Goal: Information Seeking & Learning: Check status

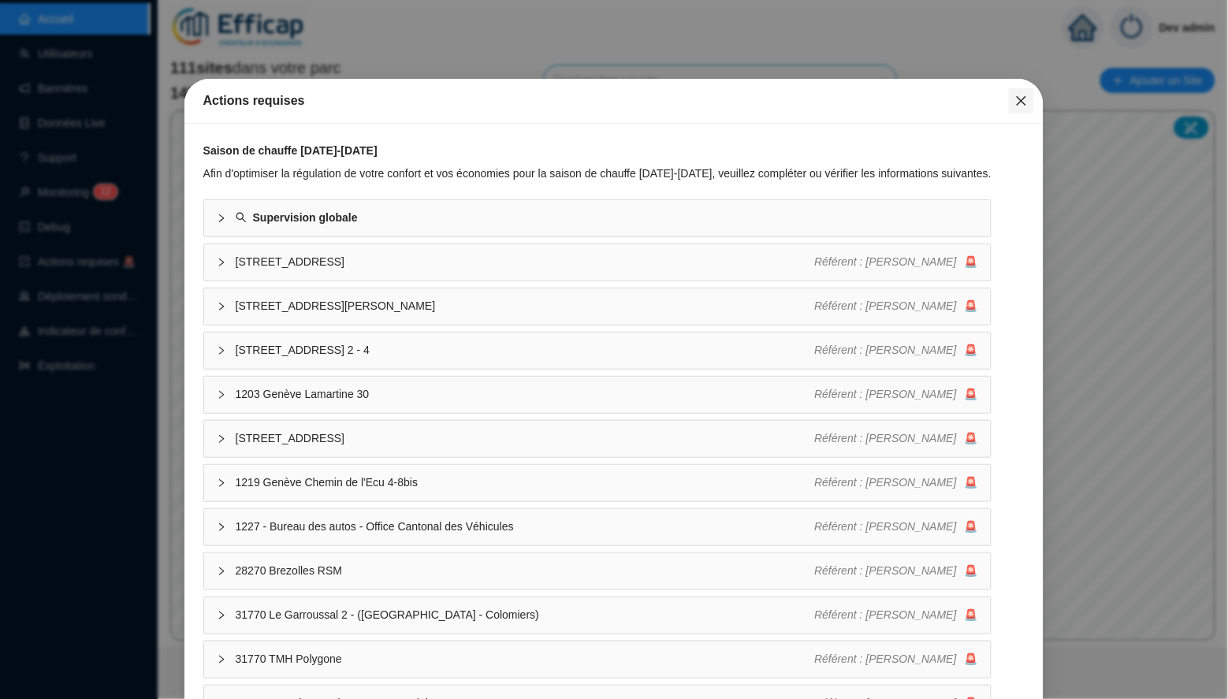
click at [1015, 101] on icon "close" at bounding box center [1021, 101] width 13 height 13
click at [1036, 99] on div "Actions requises" at bounding box center [614, 101] width 860 height 45
click at [1018, 99] on icon "close" at bounding box center [1021, 101] width 13 height 13
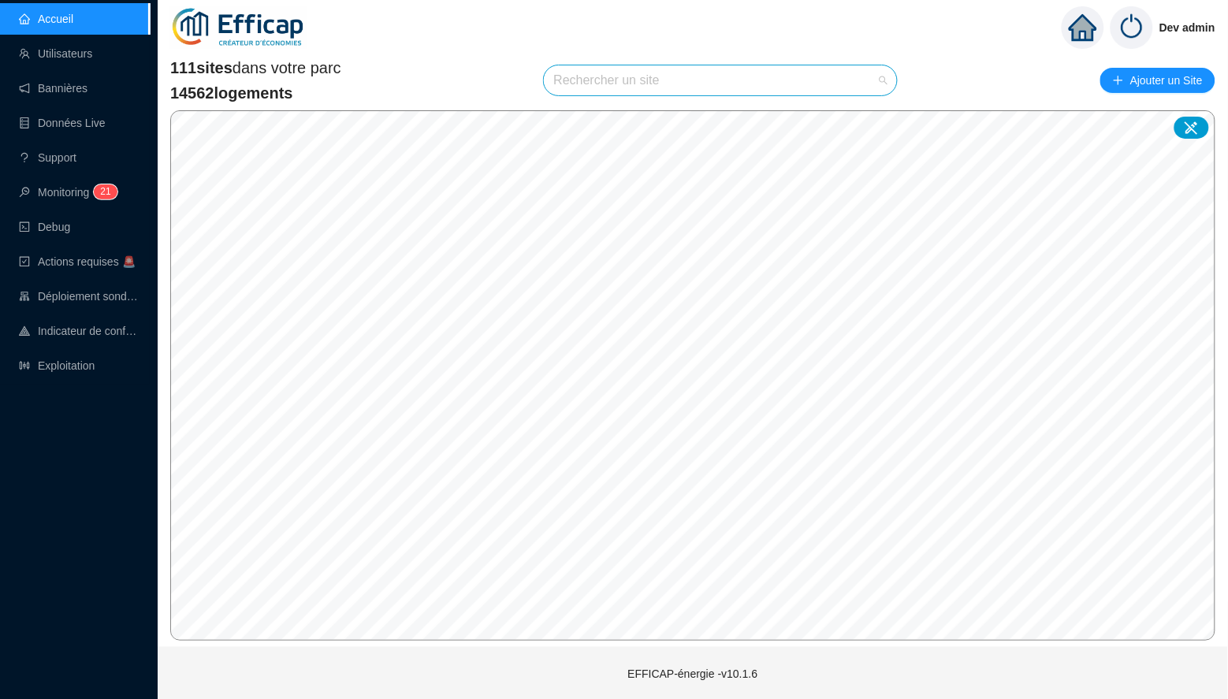
click at [686, 81] on input "search" at bounding box center [713, 80] width 320 height 30
click at [863, 113] on div "Aucune donnée" at bounding box center [721, 126] width 315 height 28
type input "méridien"
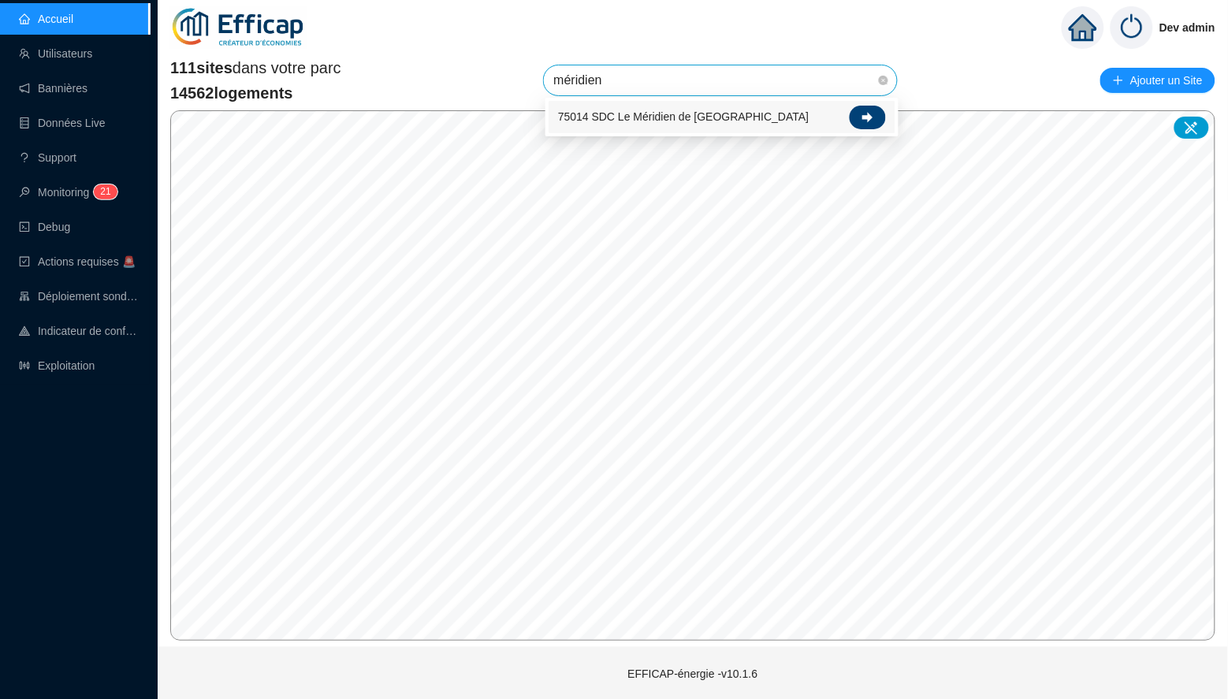
click at [862, 117] on icon at bounding box center [867, 117] width 11 height 11
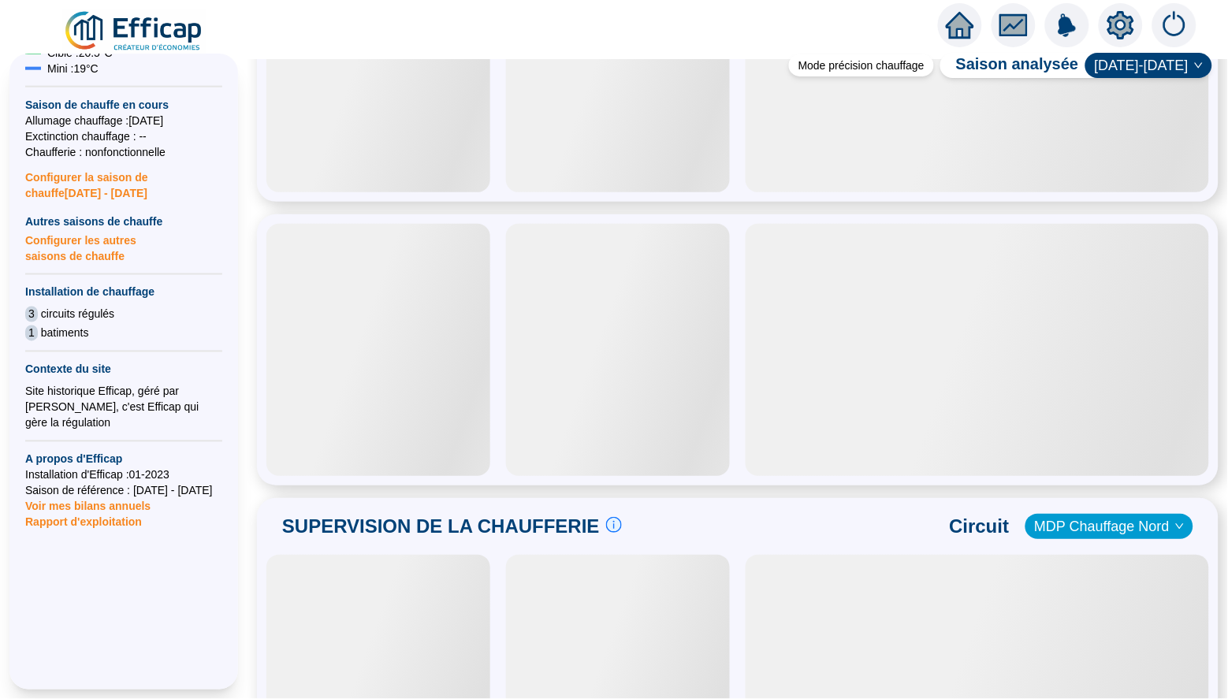
scroll to position [513, 0]
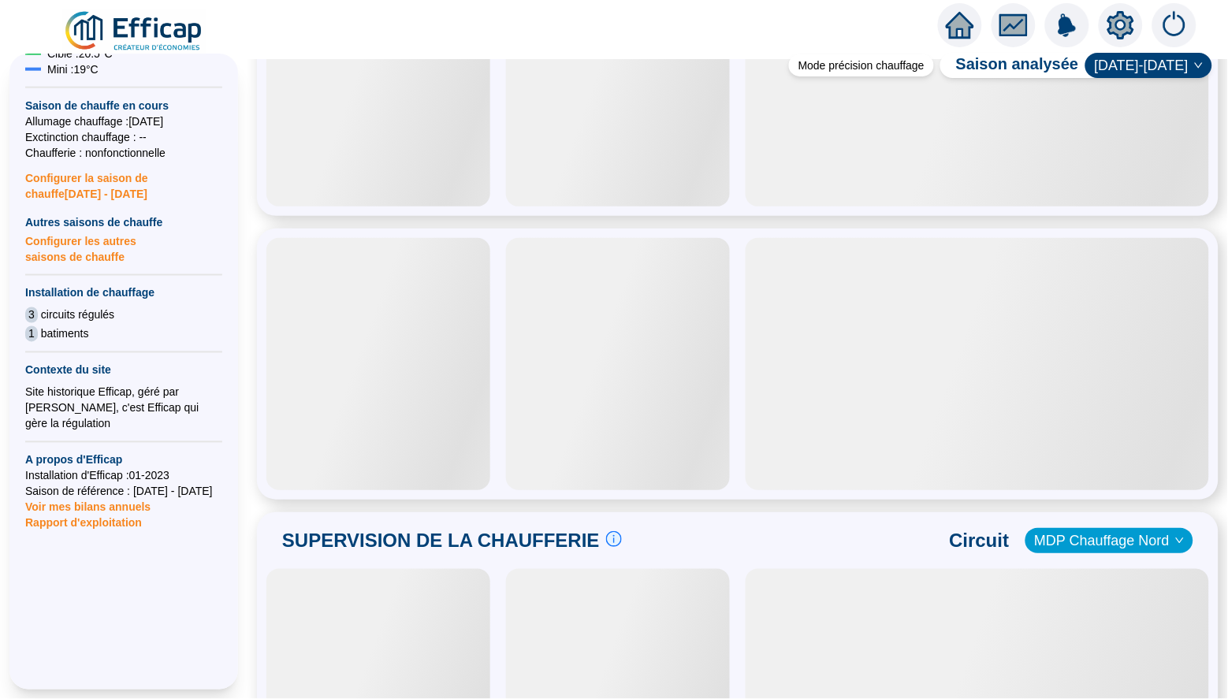
click at [103, 515] on span "Rapport d'exploitation" at bounding box center [123, 523] width 197 height 16
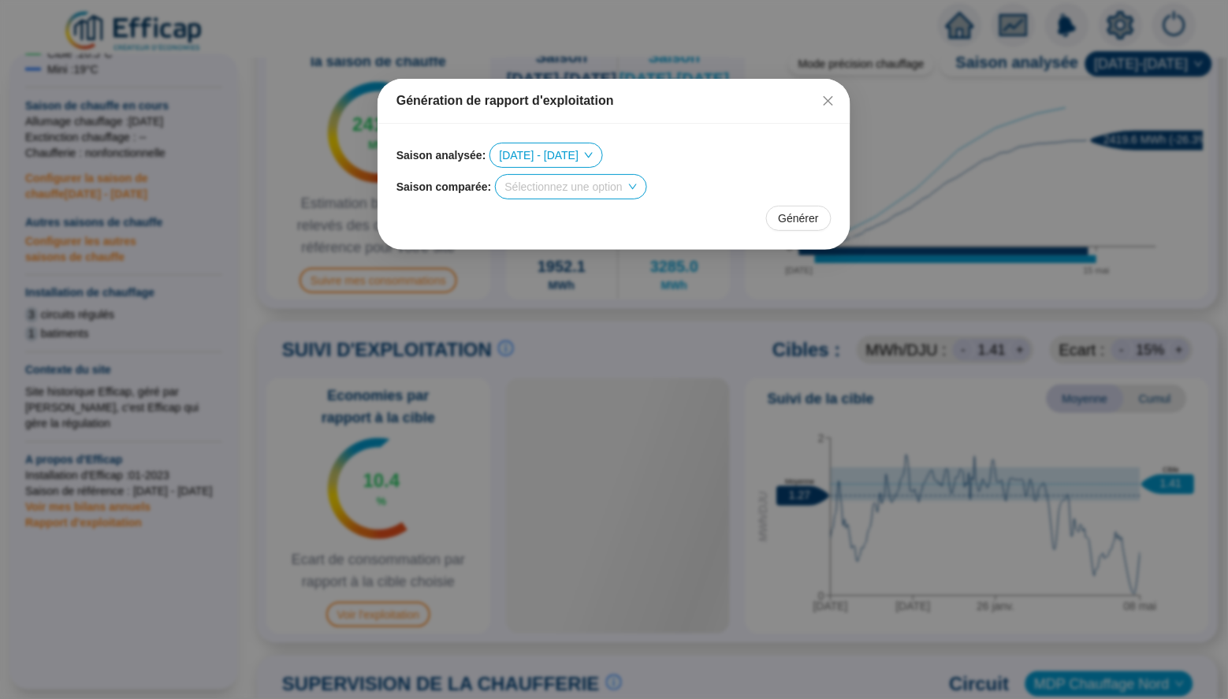
click at [637, 184] on span at bounding box center [571, 187] width 132 height 24
click at [647, 186] on div "Sélectionnez une option" at bounding box center [571, 186] width 152 height 25
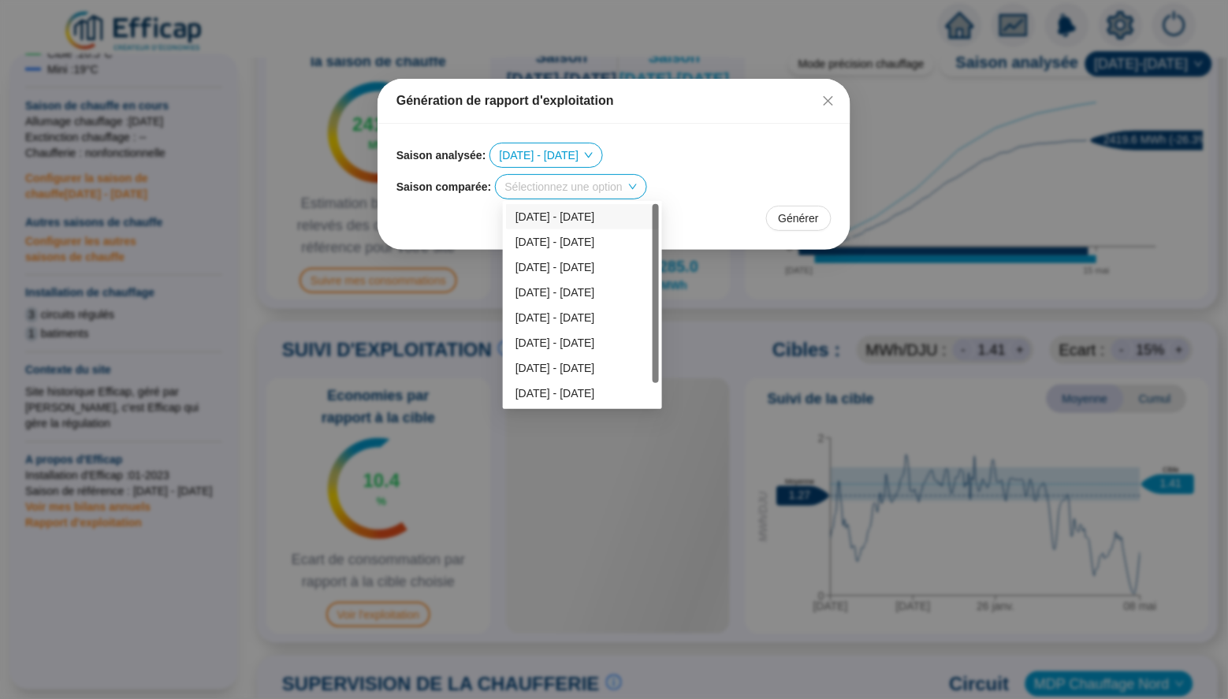
click at [646, 188] on div "Sélectionnez une option" at bounding box center [571, 187] width 151 height 24
click at [646, 187] on div "Sélectionnez une option" at bounding box center [571, 187] width 151 height 24
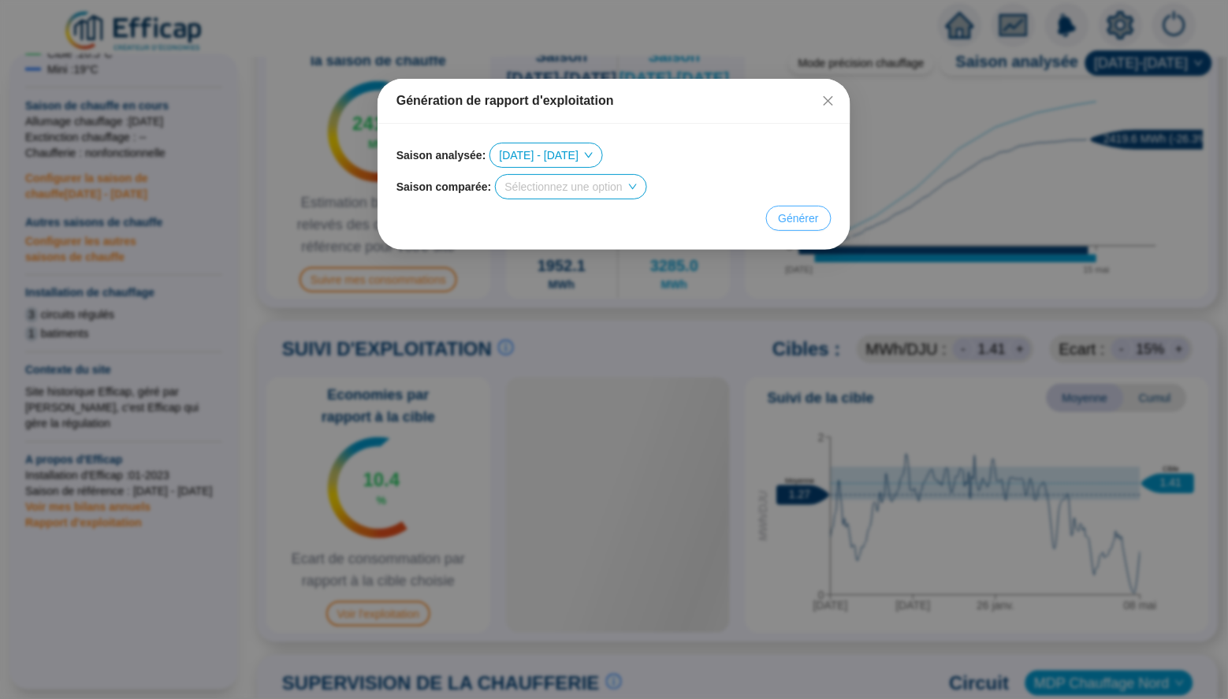
click at [808, 225] on span "Générer" at bounding box center [799, 218] width 40 height 17
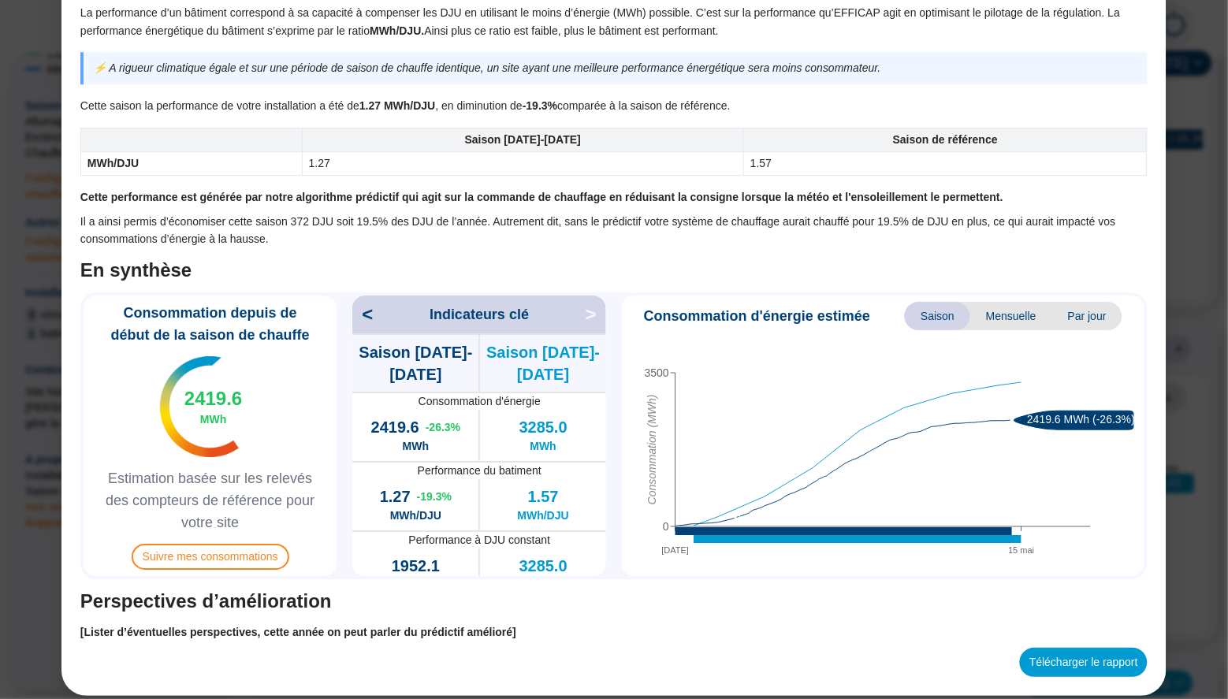
scroll to position [0, 0]
click at [1071, 653] on button "Télécharger le rapport" at bounding box center [1084, 662] width 128 height 29
click at [1190, 136] on div "Bilan saison de chauffe 75014 SDC Le Méridien de Paris Objet du document L'obje…" at bounding box center [614, 349] width 1228 height 699
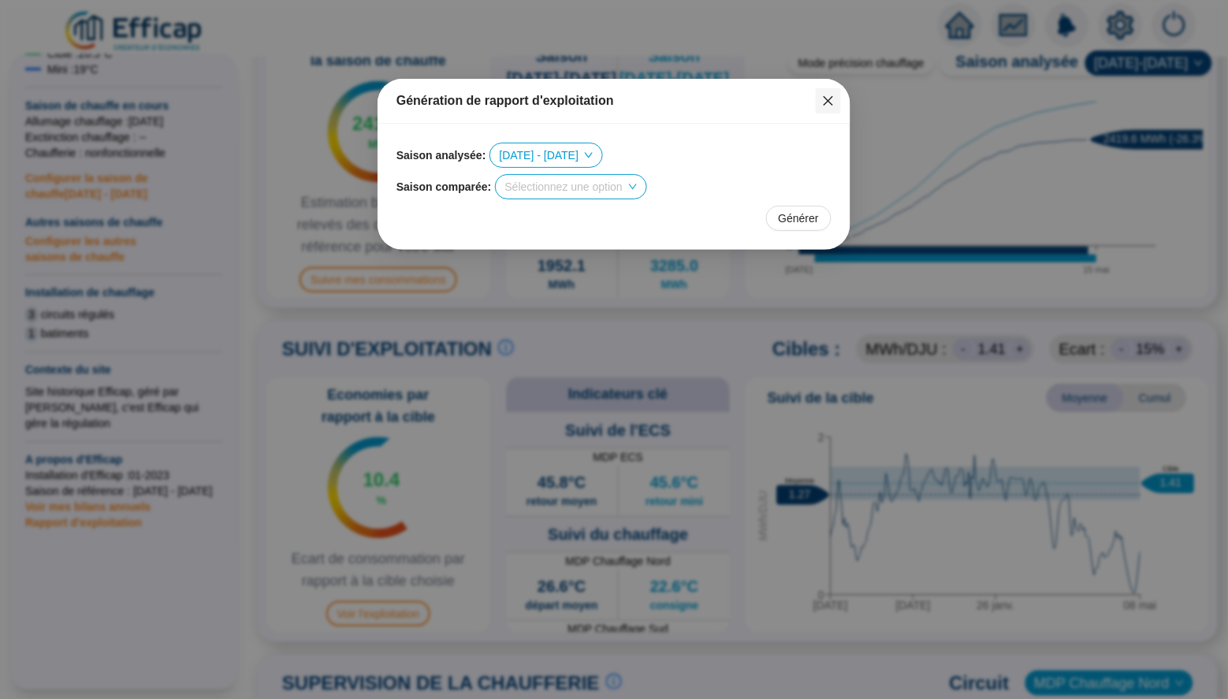
click at [824, 98] on icon "close" at bounding box center [828, 101] width 13 height 13
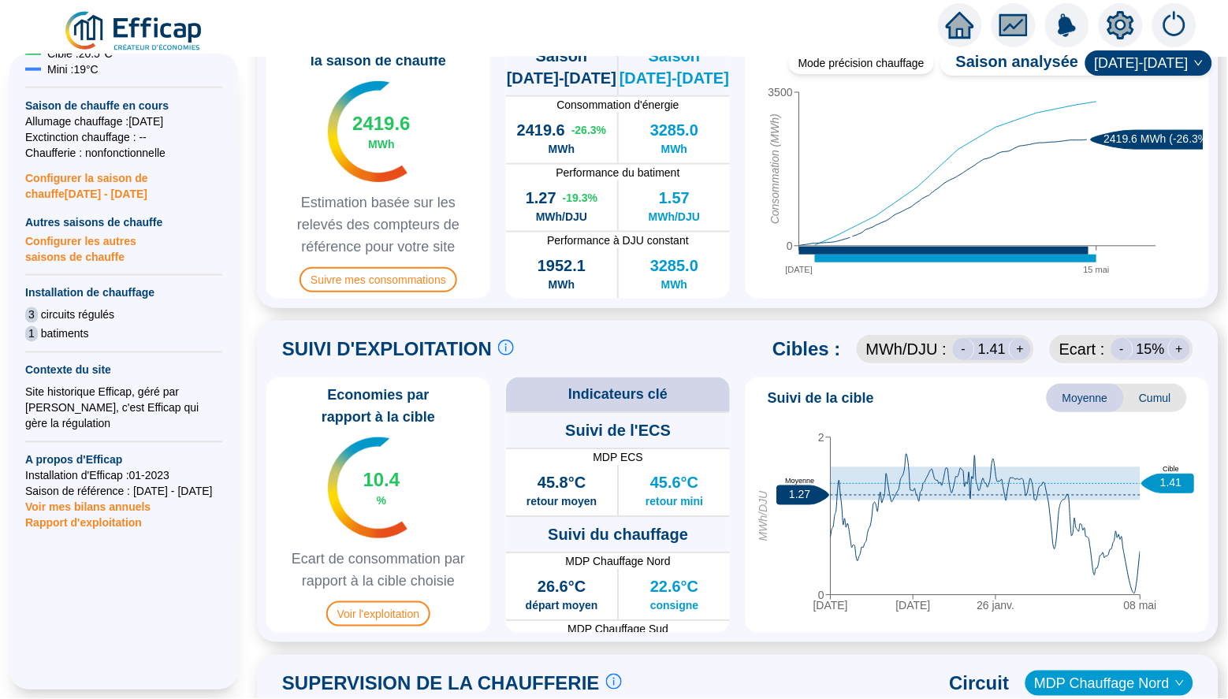
click at [969, 25] on icon "home" at bounding box center [960, 25] width 28 height 22
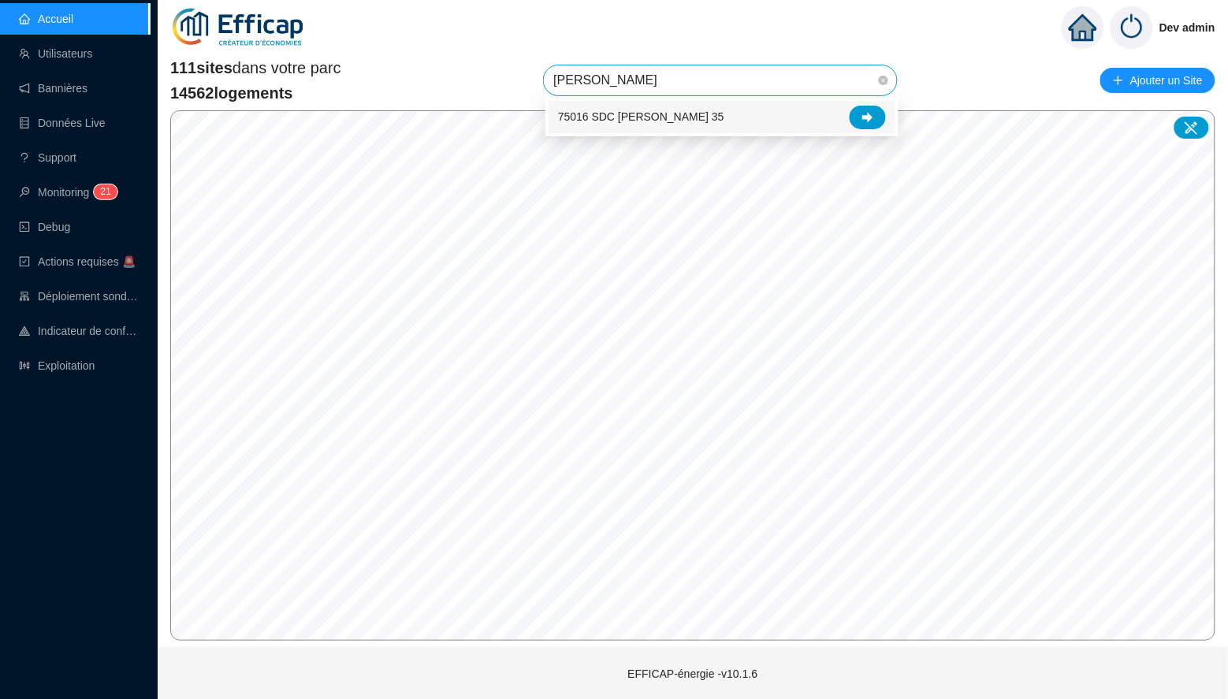
drag, startPoint x: 813, startPoint y: 99, endPoint x: 535, endPoint y: 70, distance: 278.9
click at [535, 70] on div "111 sites dans votre parc 14562 logements [PERSON_NAME] un site Ajouter un Site" at bounding box center [692, 80] width 1045 height 47
click at [568, 77] on input "[PERSON_NAME]" at bounding box center [713, 80] width 320 height 30
type input "[PERSON_NAME]"
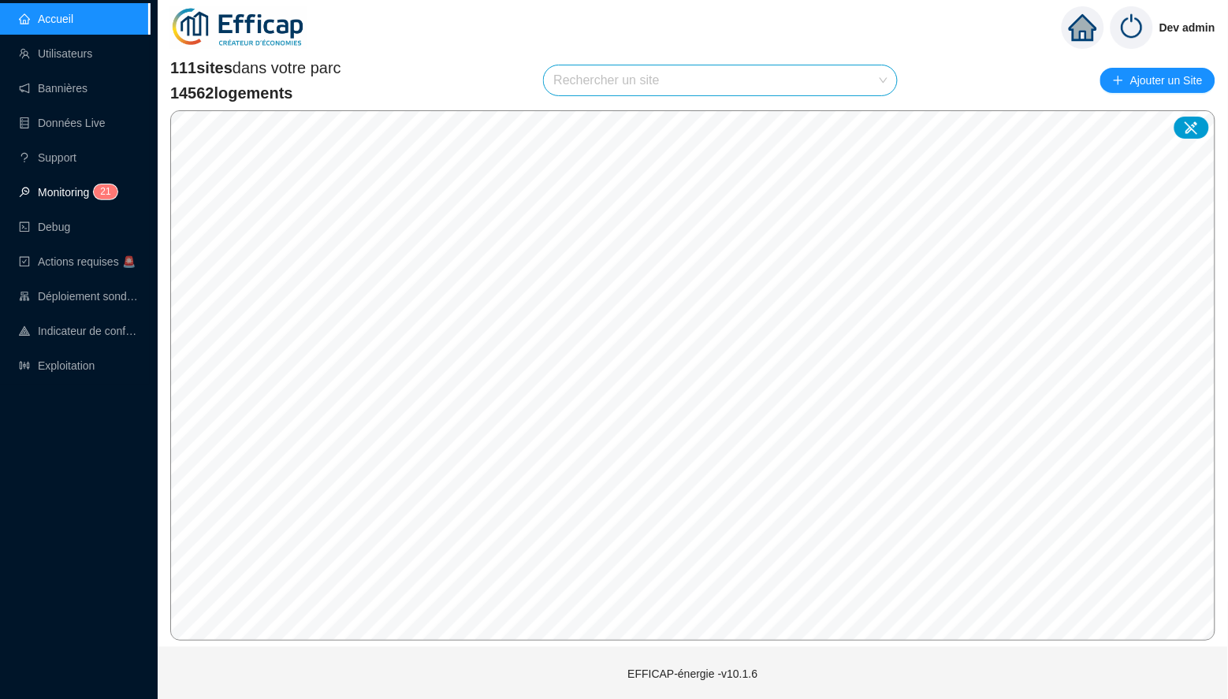
click at [56, 186] on link "Monitoring 2 1" at bounding box center [66, 192] width 94 height 13
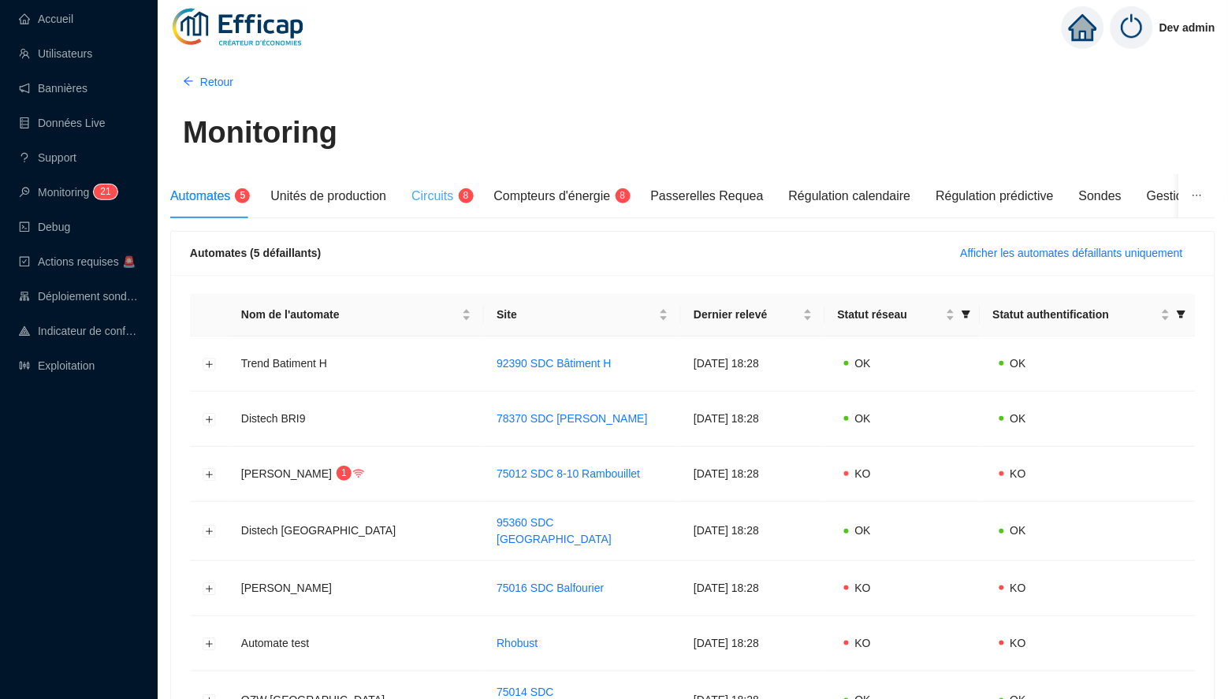
click at [467, 177] on div "Circuits 8" at bounding box center [439, 196] width 57 height 44
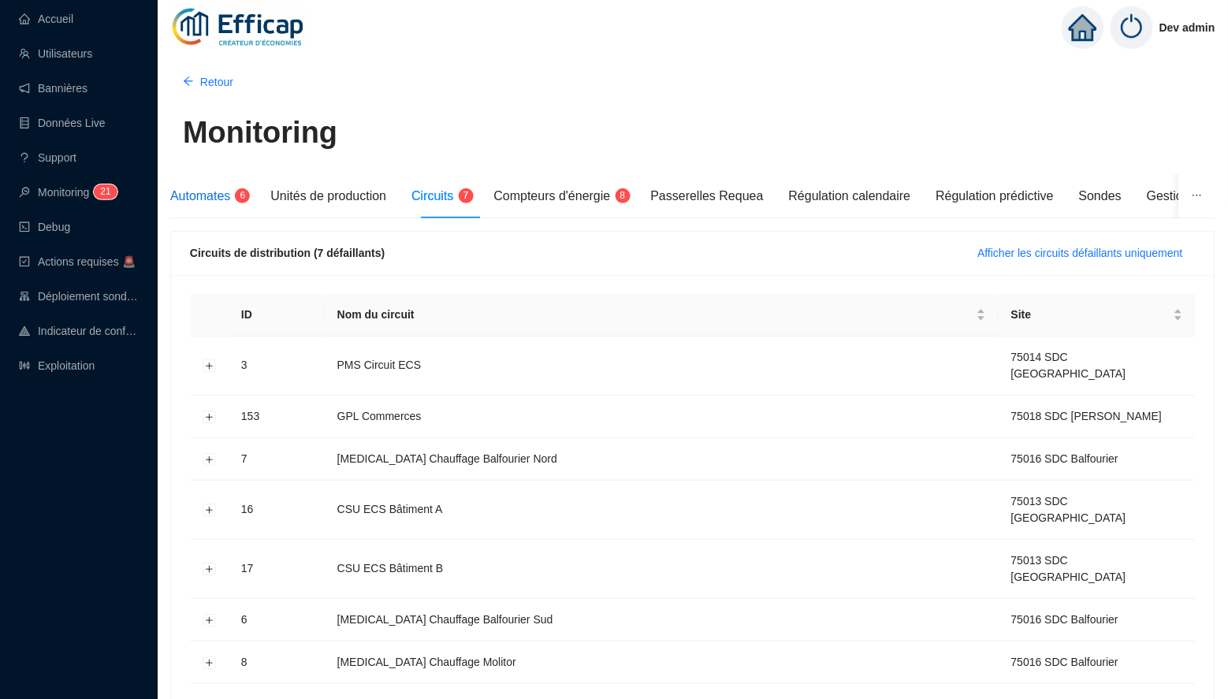
click at [226, 191] on span "Automates" at bounding box center [200, 195] width 60 height 13
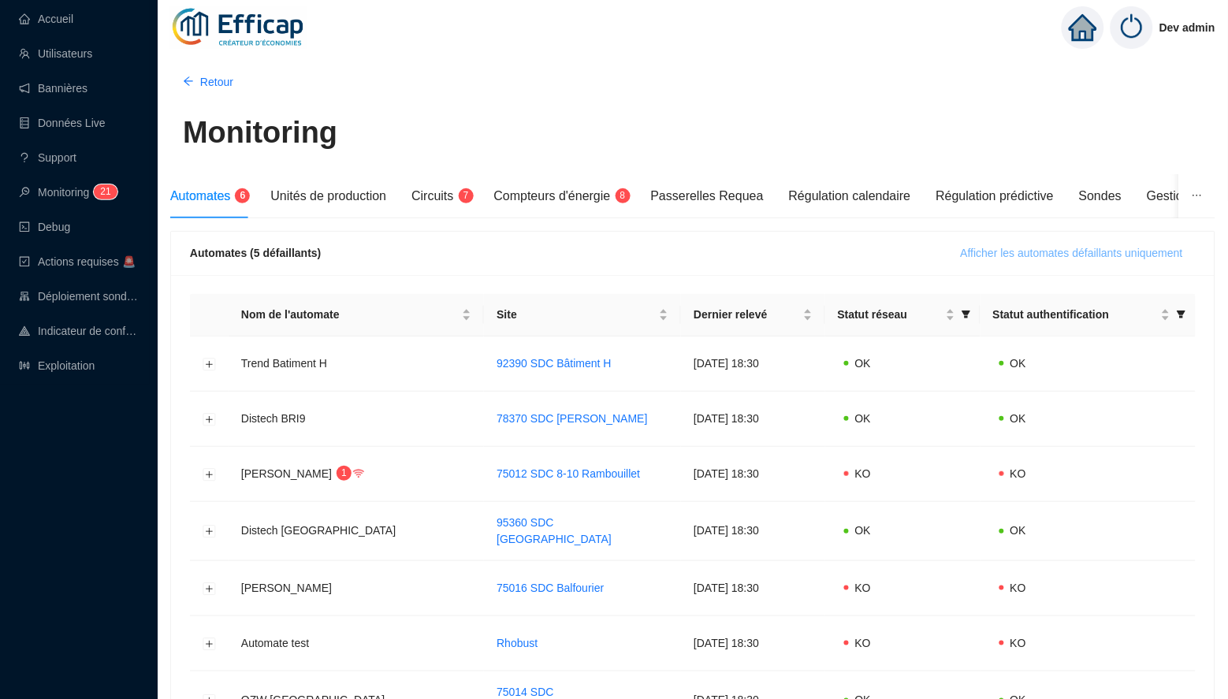
click at [973, 248] on span "Afficher les automates défaillants uniquement" at bounding box center [1072, 253] width 222 height 17
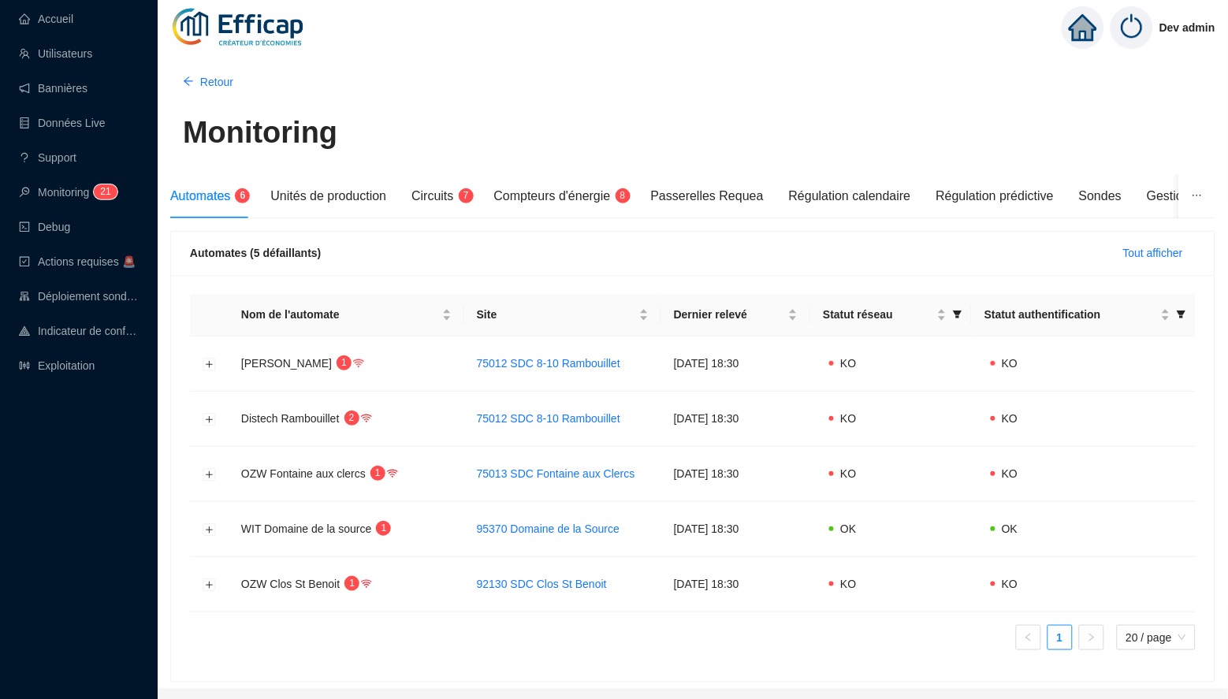
click at [687, 43] on div "Dev admin" at bounding box center [693, 27] width 1070 height 55
click at [230, 82] on span "Retour" at bounding box center [216, 82] width 33 height 17
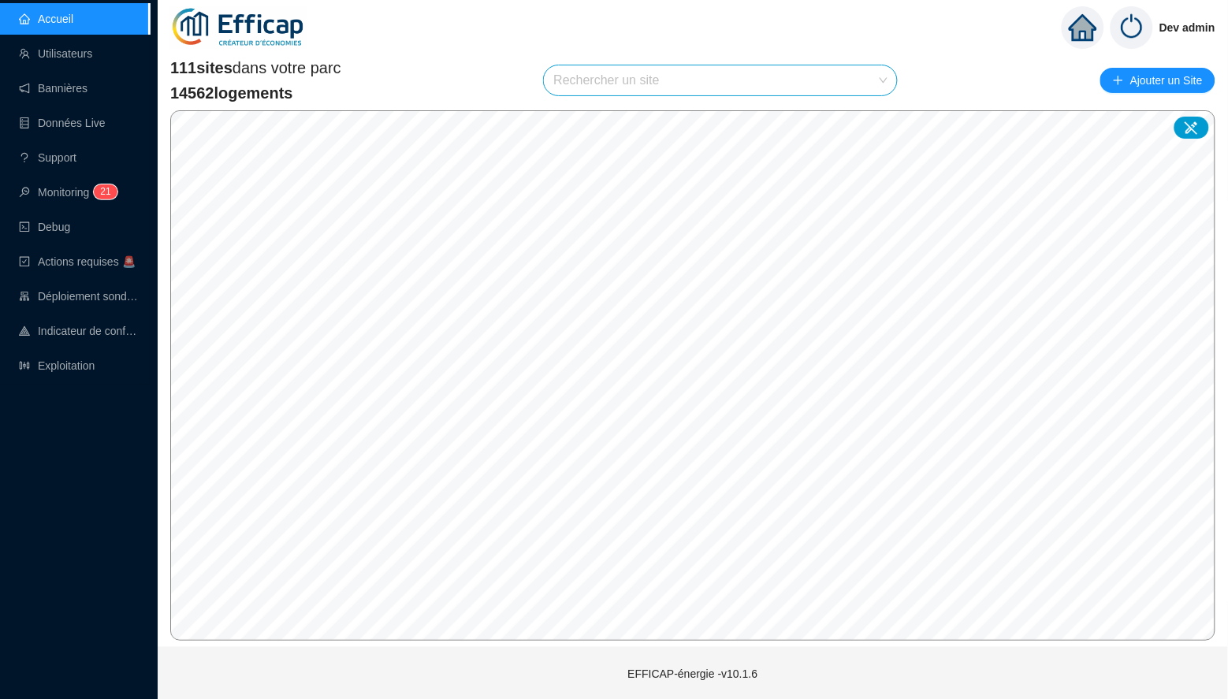
click at [432, 75] on div "111 sites dans votre parc 14562 logements Rechercher un site Ajouter un Site" at bounding box center [692, 80] width 1045 height 47
